Goal: Task Accomplishment & Management: Manage account settings

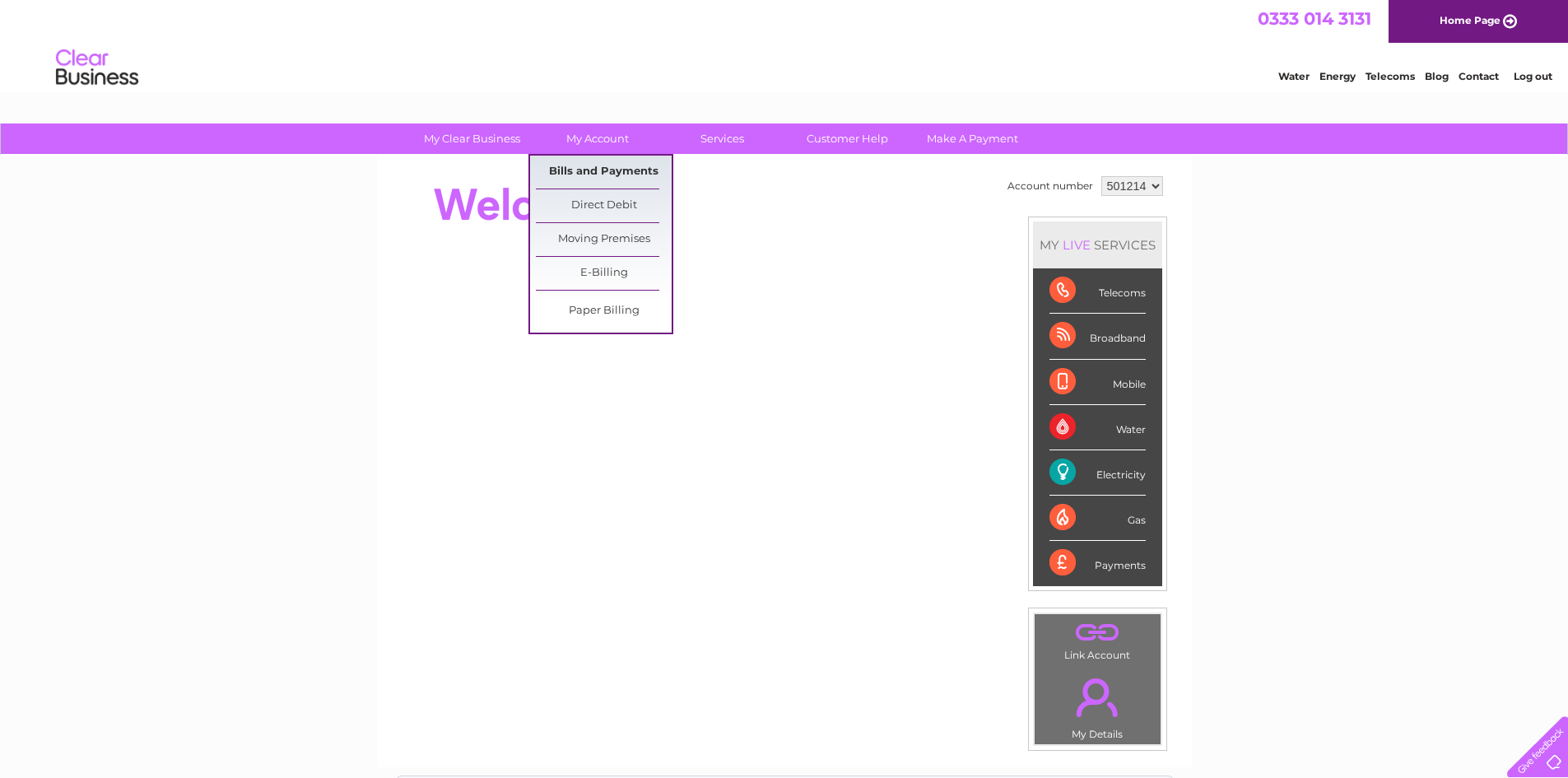
click at [607, 164] on link "Bills and Payments" at bounding box center [603, 171] width 136 height 33
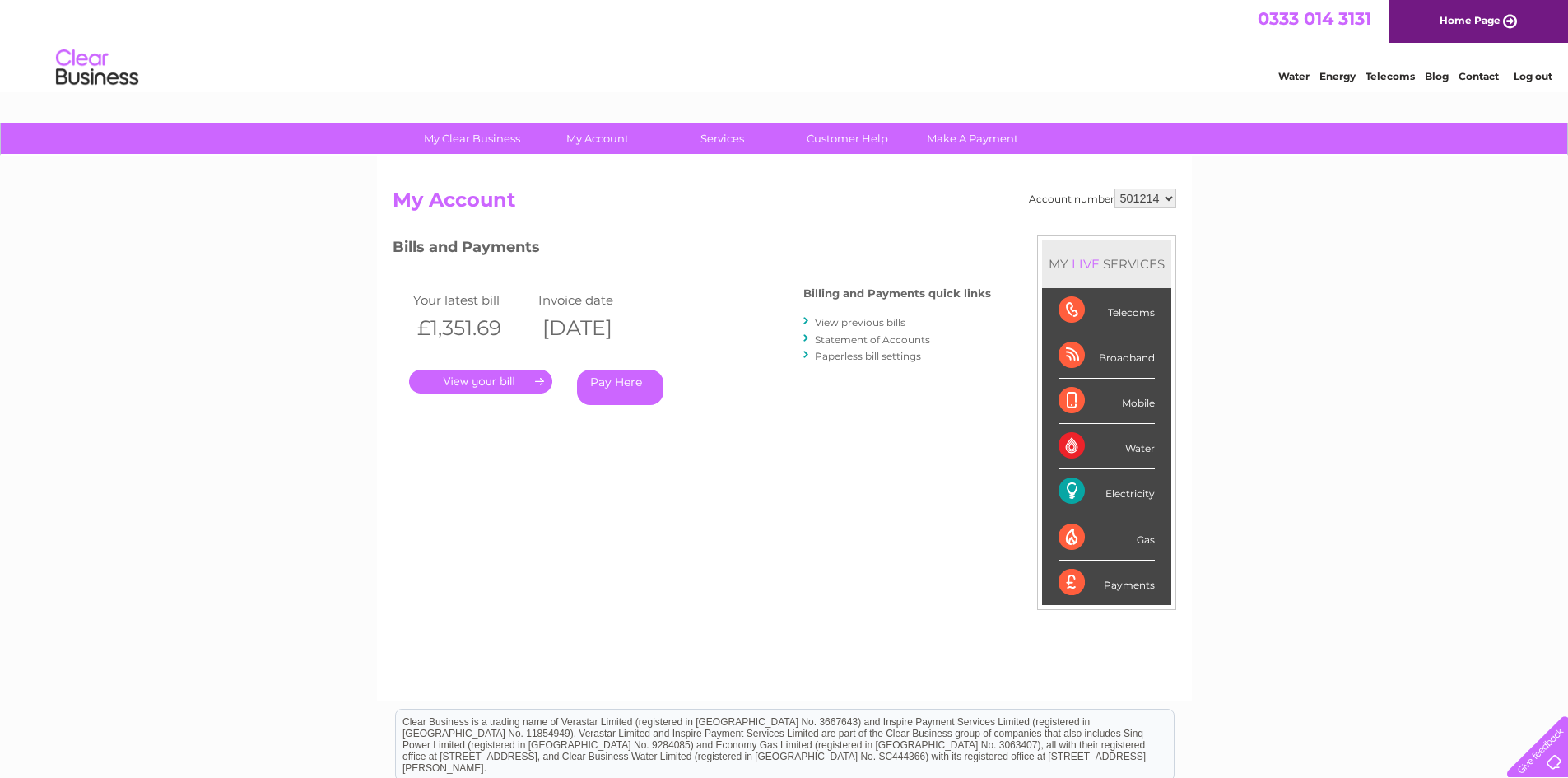
click at [506, 380] on link "." at bounding box center [480, 381] width 143 height 24
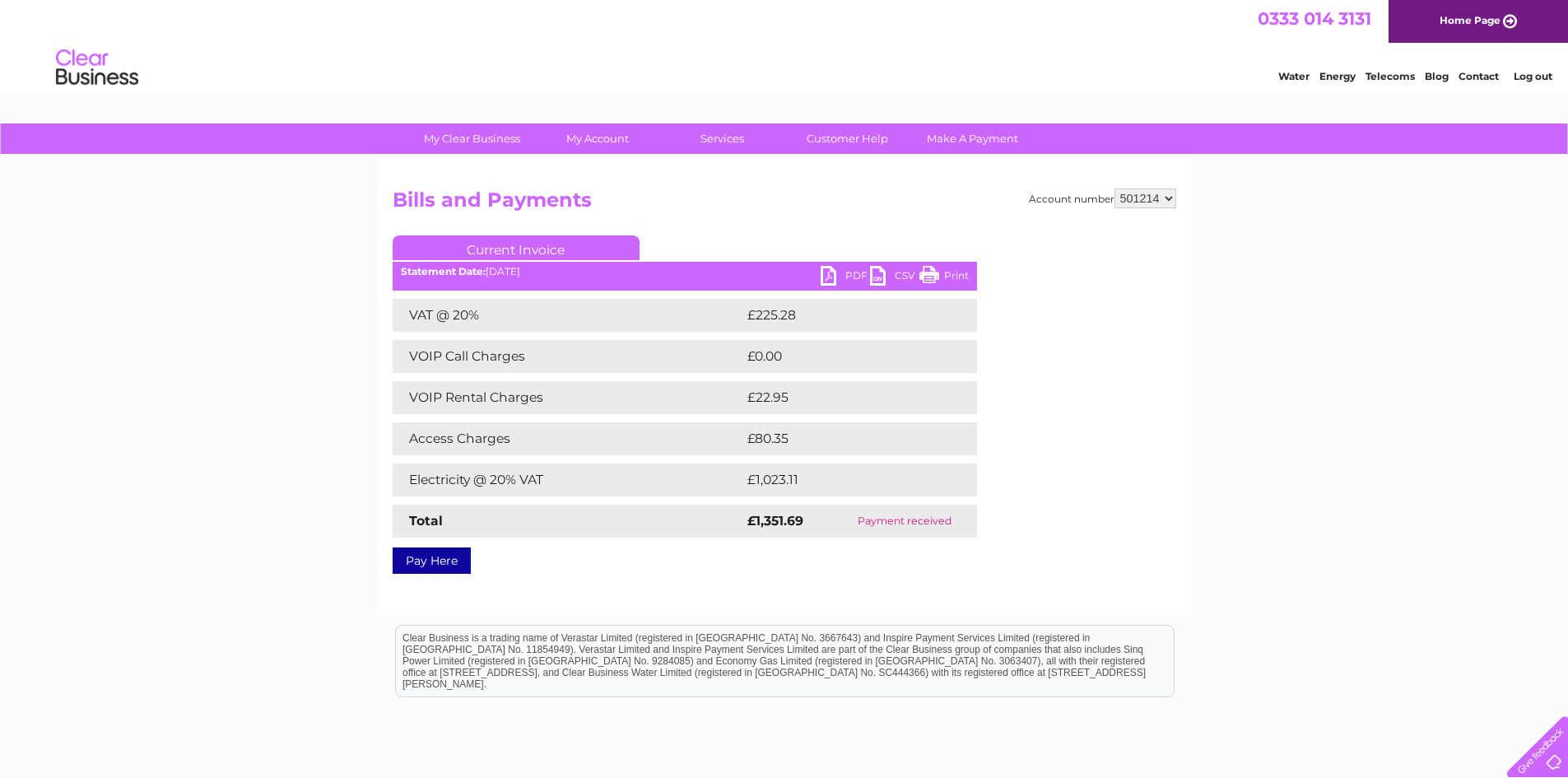
click at [950, 269] on link "Print" at bounding box center [943, 277] width 49 height 24
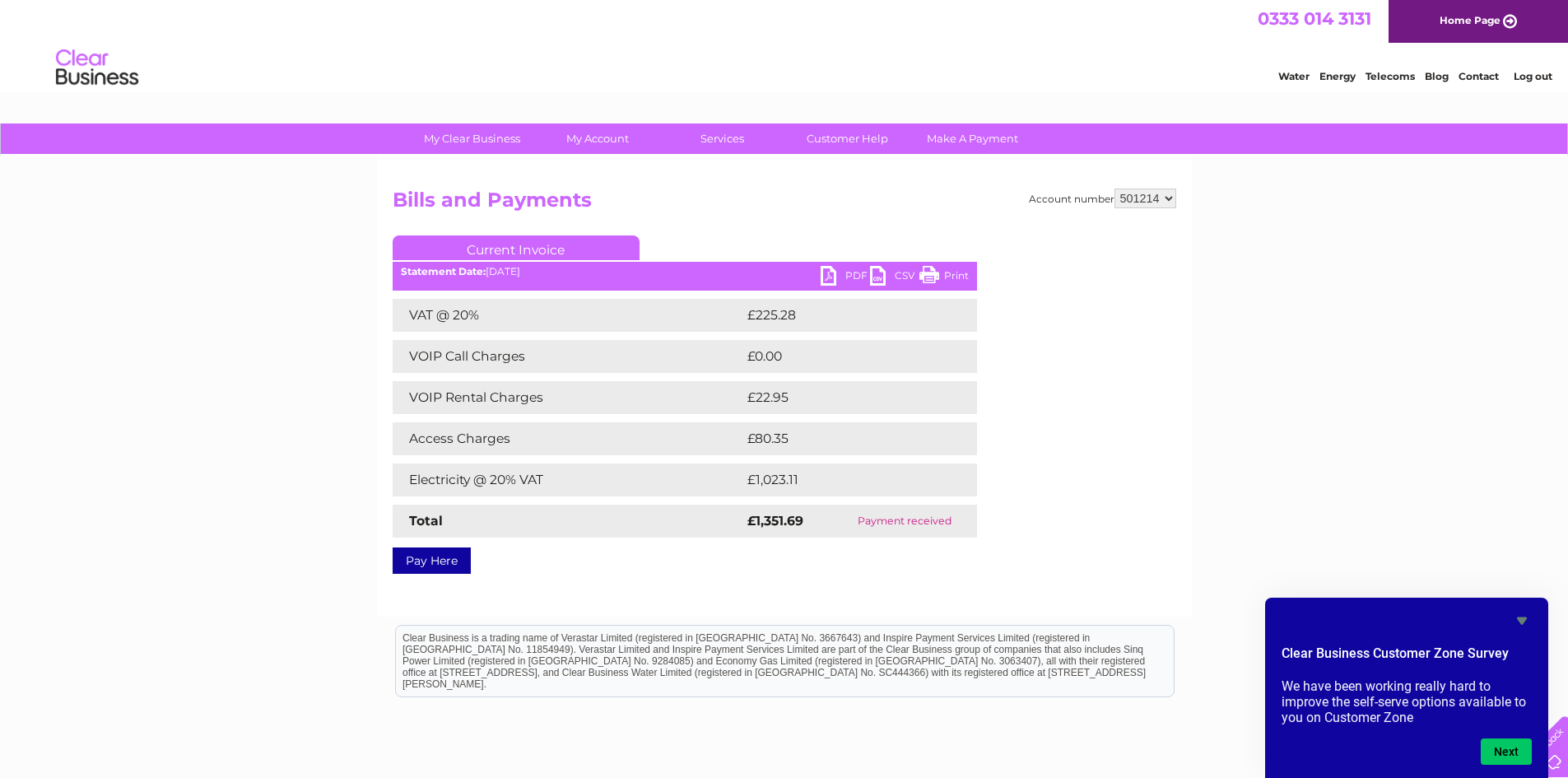
click at [1171, 199] on select "501214 909405" at bounding box center [1145, 198] width 62 height 20
select select "909405"
click at [1115, 188] on select "501214 909405" at bounding box center [1145, 198] width 62 height 20
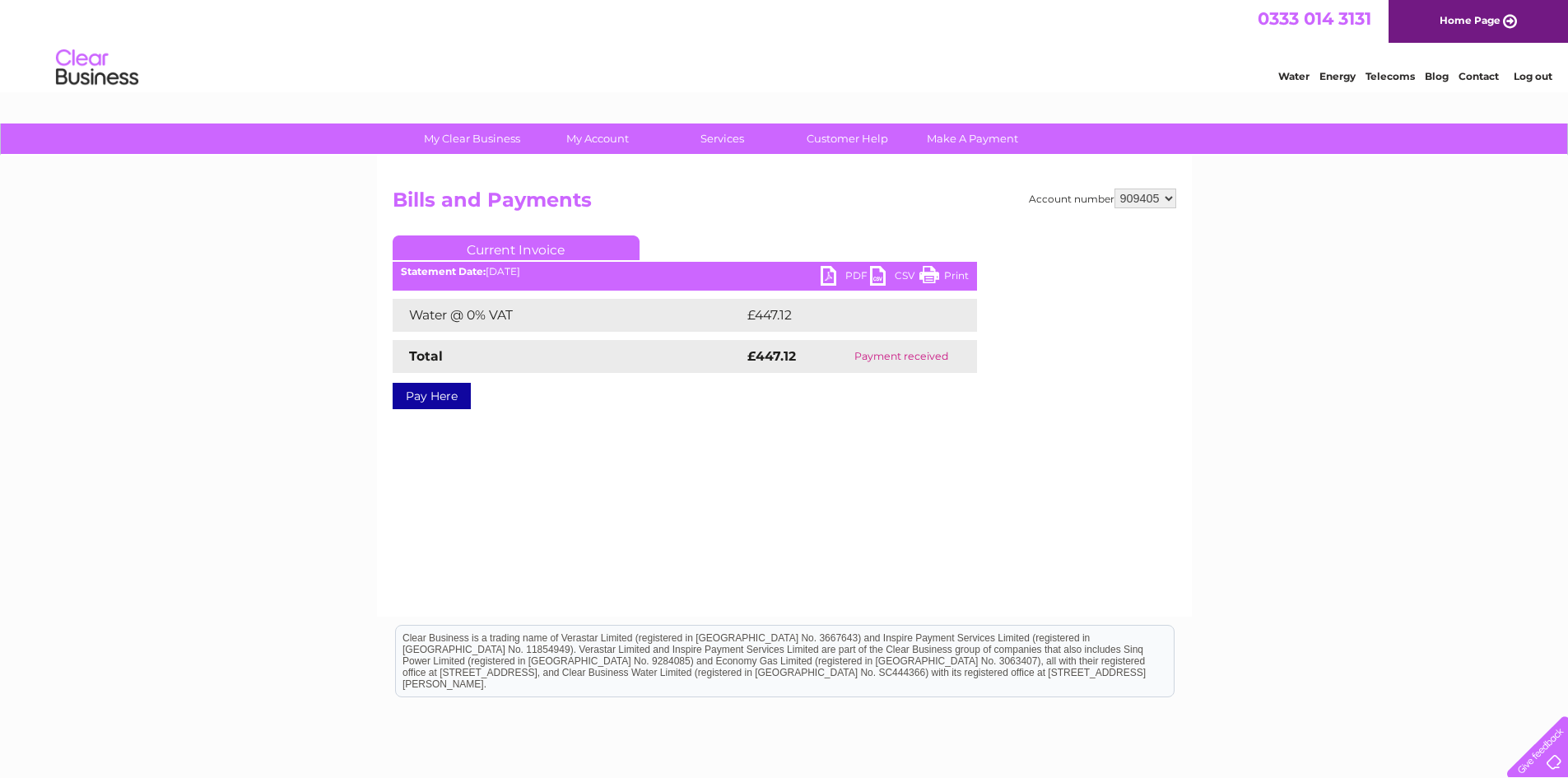
click at [836, 276] on link "PDF" at bounding box center [844, 277] width 49 height 24
